Goal: Use online tool/utility: Utilize a website feature to perform a specific function

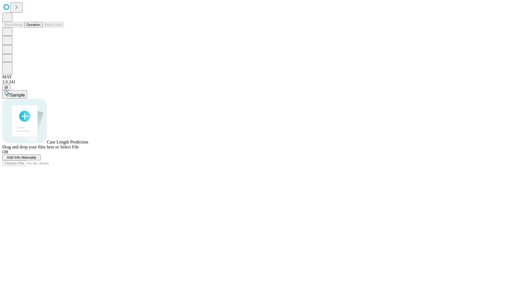
click at [40, 28] on button "Duration" at bounding box center [33, 25] width 18 height 6
click at [36, 159] on span "Add Info Manually" at bounding box center [22, 157] width 30 height 4
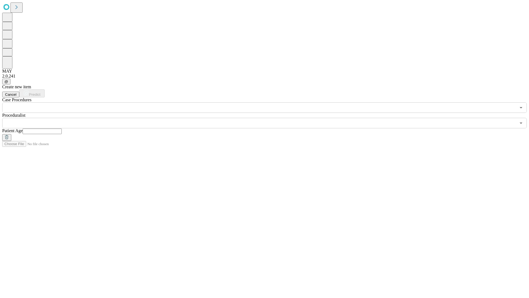
click at [62, 129] on input "text" at bounding box center [42, 132] width 39 height 6
type input "**"
click at [269, 118] on input "text" at bounding box center [259, 123] width 514 height 10
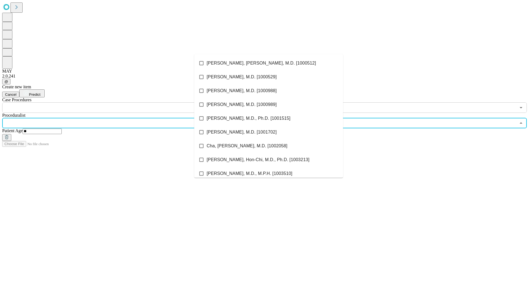
click at [269, 63] on li "[PERSON_NAME], [PERSON_NAME], M.D. [1000512]" at bounding box center [268, 63] width 149 height 14
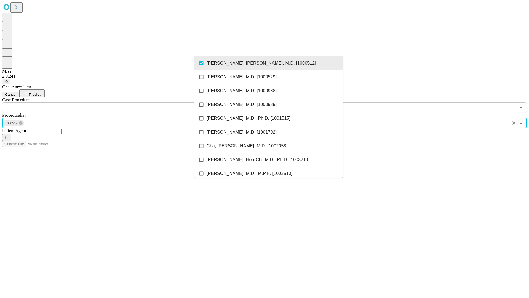
click at [116, 102] on input "text" at bounding box center [259, 107] width 514 height 10
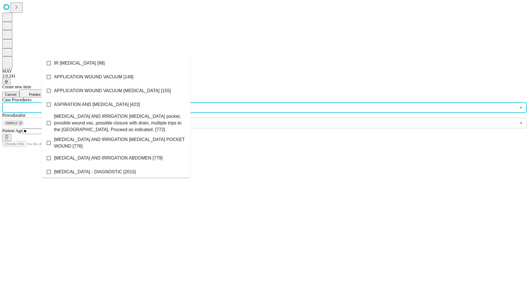
click at [116, 63] on li "IR [MEDICAL_DATA] [98]" at bounding box center [116, 63] width 149 height 14
click at [40, 92] on span "Predict" at bounding box center [34, 94] width 11 height 4
